Goal: Task Accomplishment & Management: Complete application form

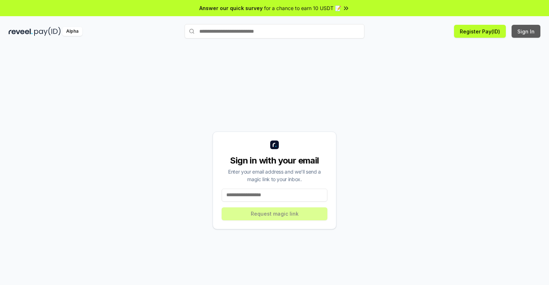
click at [526, 31] on button "Sign In" at bounding box center [525, 31] width 29 height 13
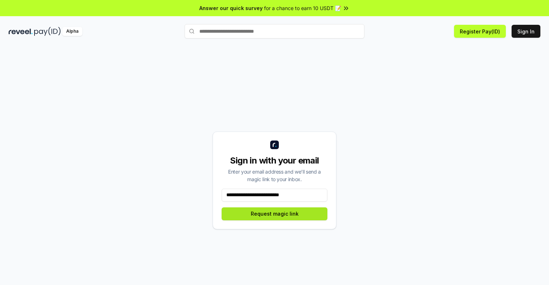
type input "**********"
click at [274, 214] on button "Request magic link" at bounding box center [275, 214] width 106 height 13
